Goal: Task Accomplishment & Management: Use online tool/utility

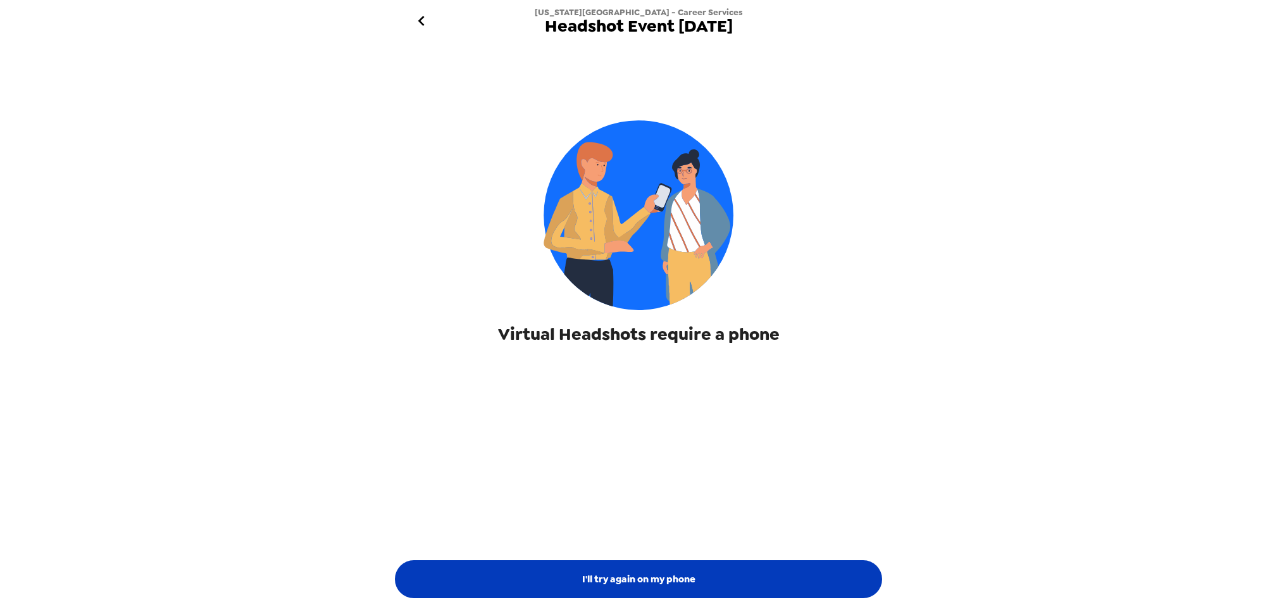
click at [669, 587] on button "I'll try again on my phone" at bounding box center [638, 579] width 487 height 38
